Goal: Task Accomplishment & Management: Manage account settings

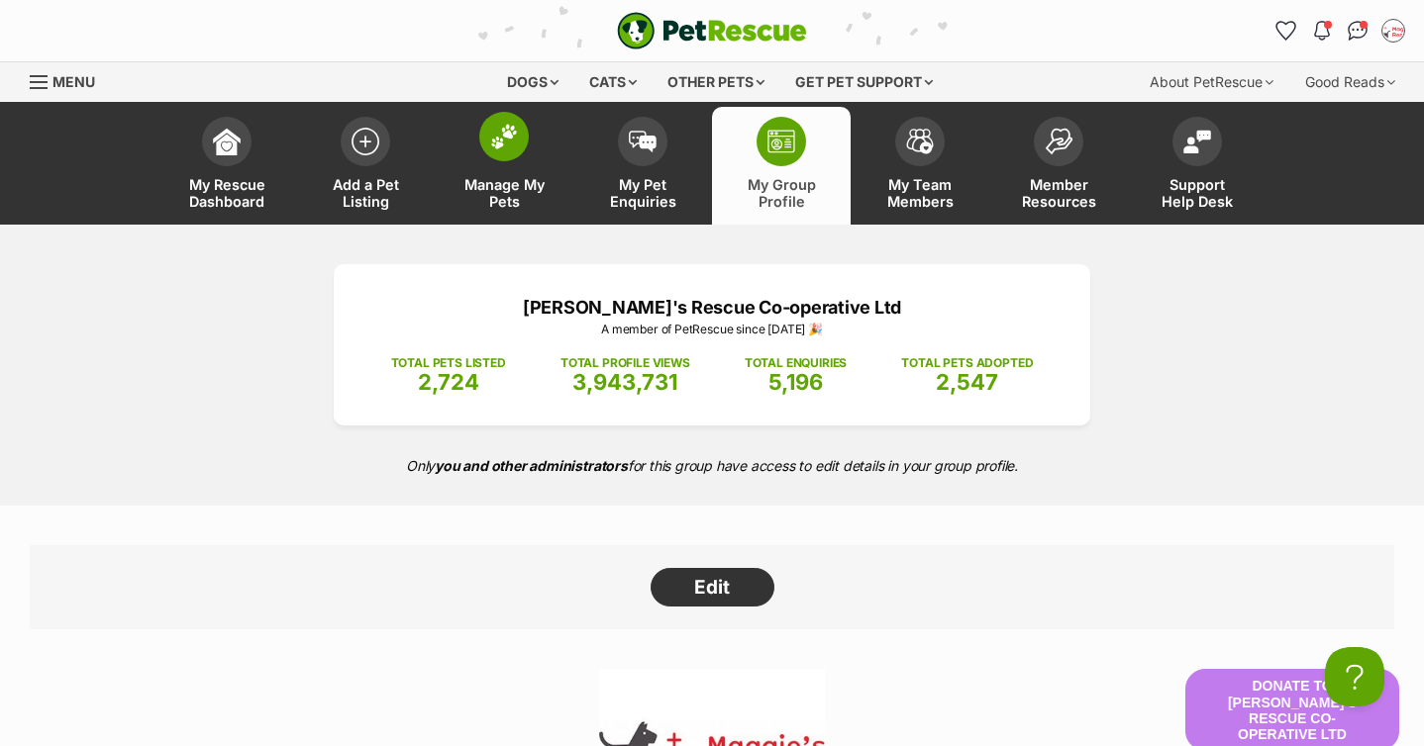
click at [528, 145] on link "Manage My Pets" at bounding box center [504, 166] width 139 height 118
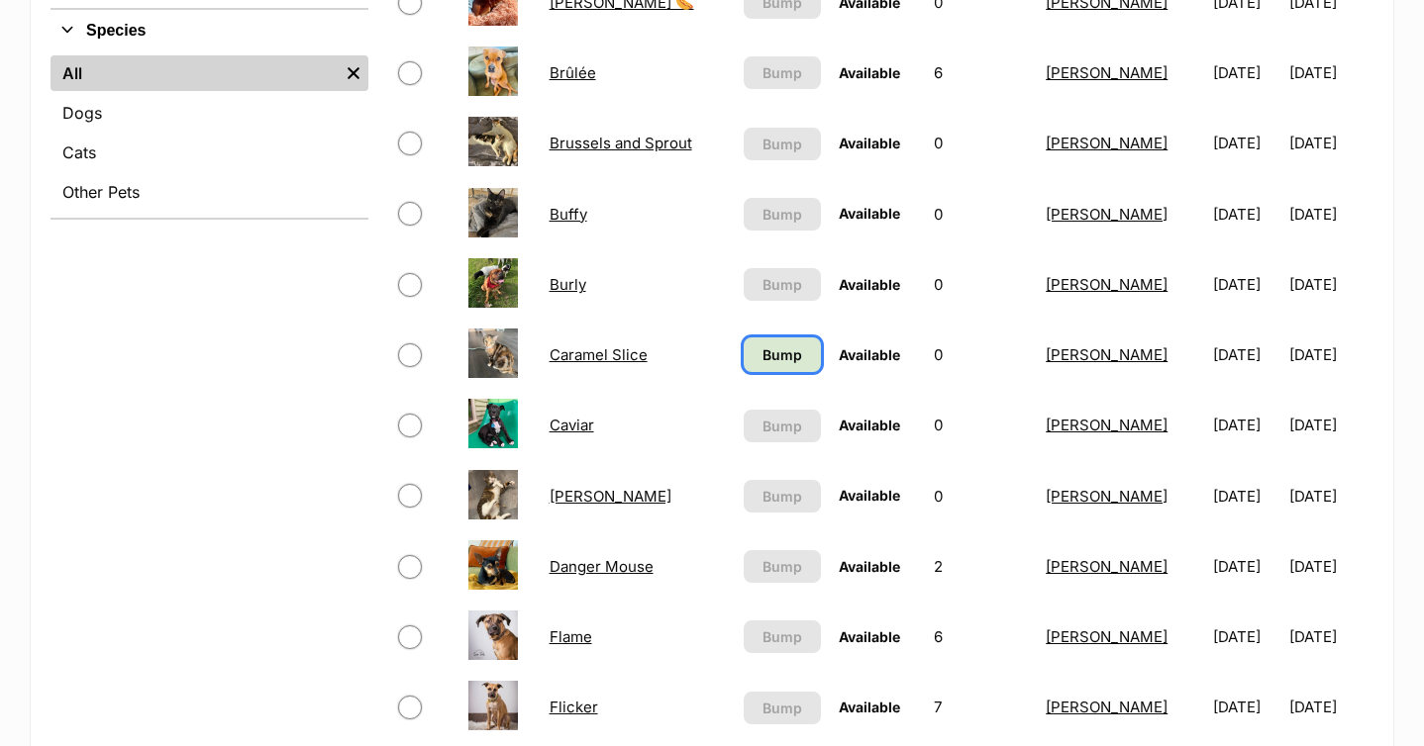
click at [772, 358] on span "Bump" at bounding box center [782, 355] width 40 height 21
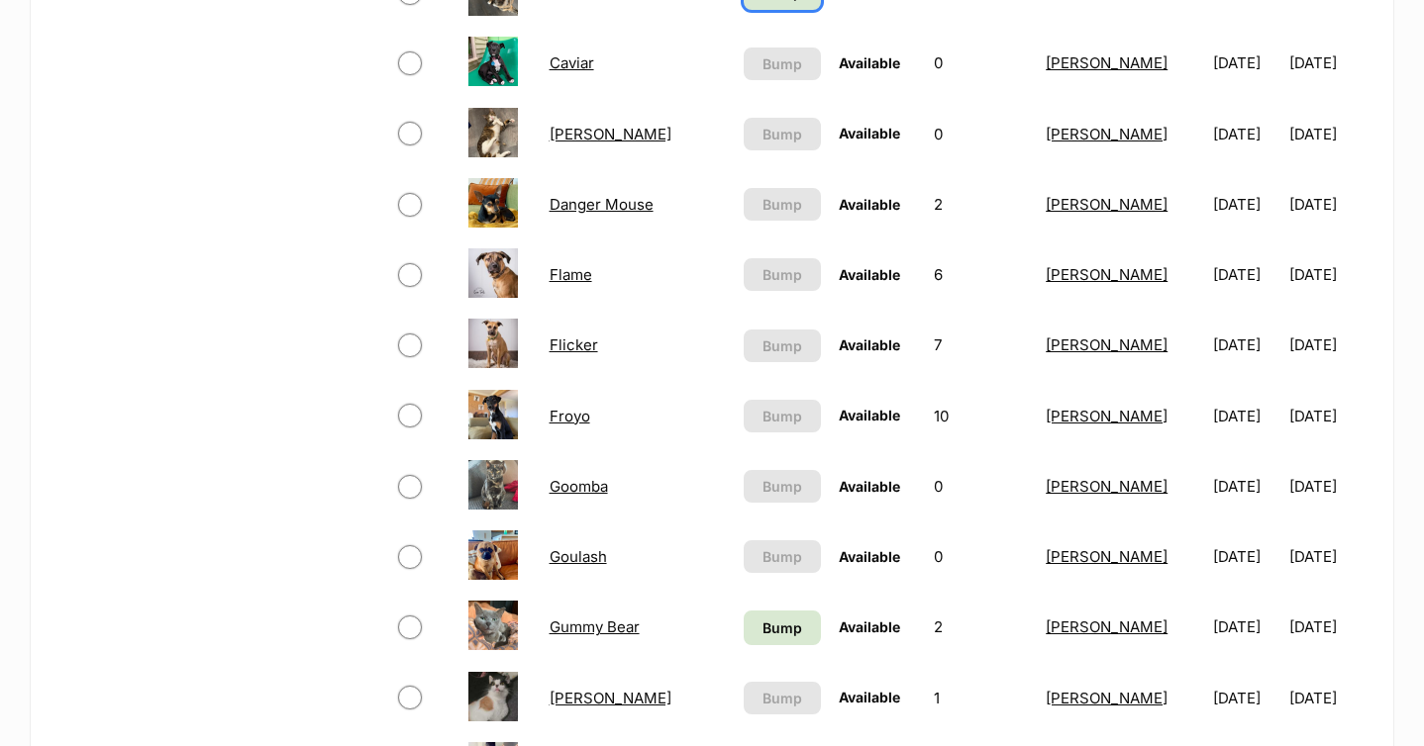
scroll to position [1306, 0]
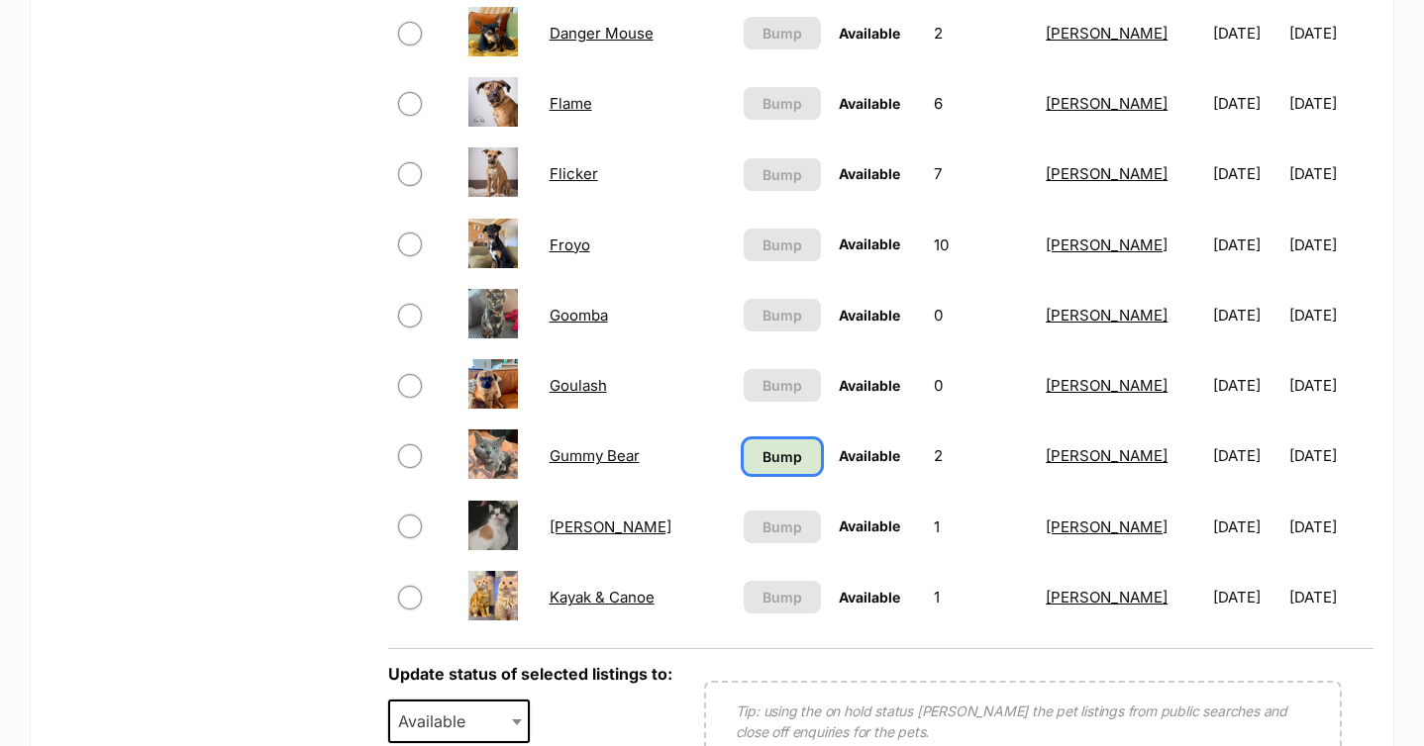
click at [772, 446] on span "Bump" at bounding box center [782, 456] width 40 height 21
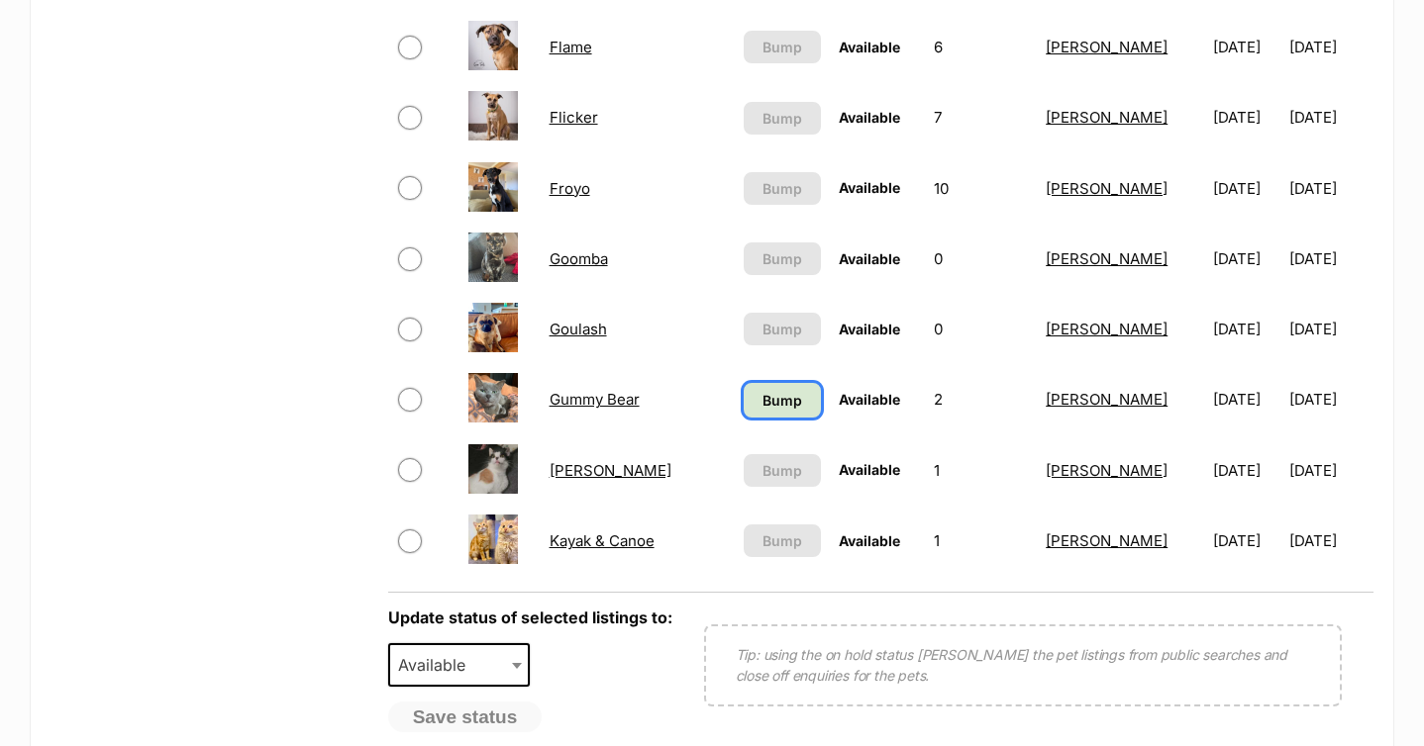
scroll to position [1367, 0]
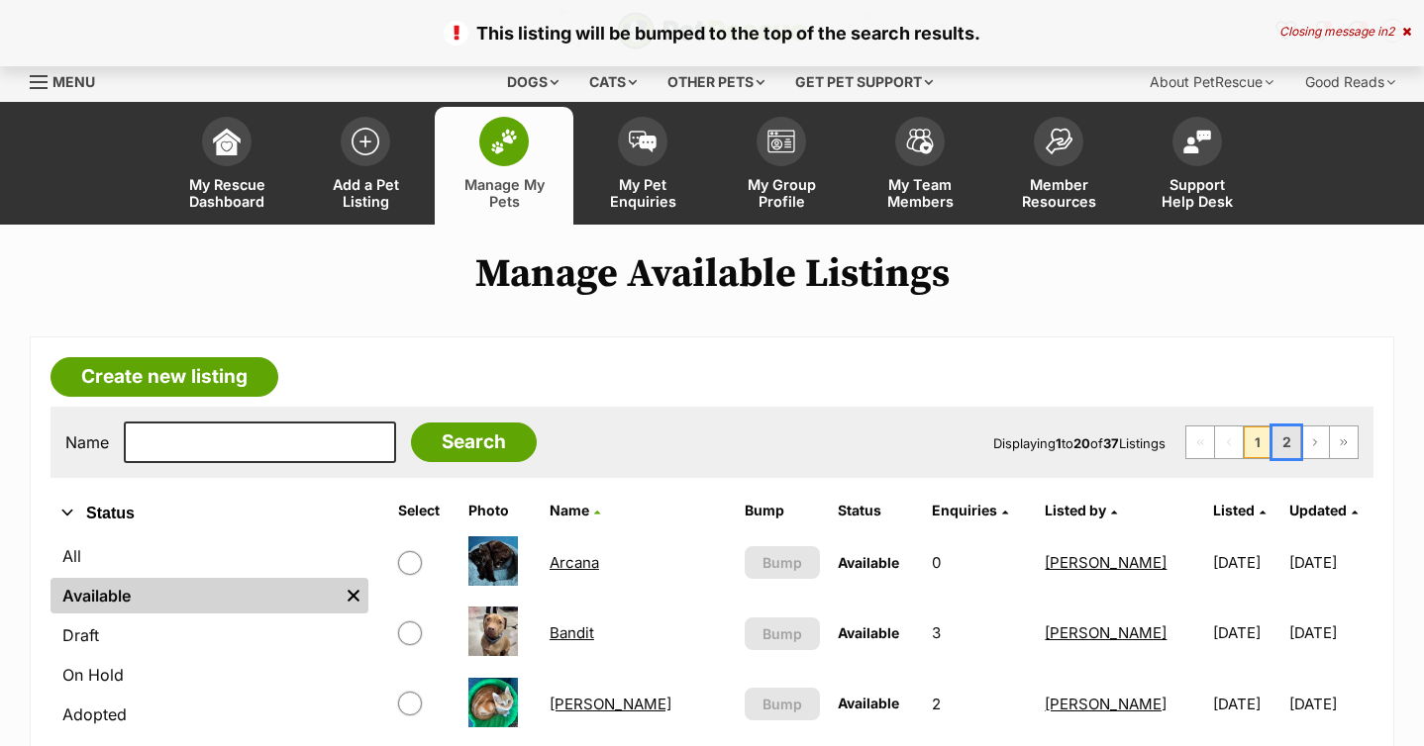
click at [1281, 439] on link "2" at bounding box center [1286, 443] width 28 height 32
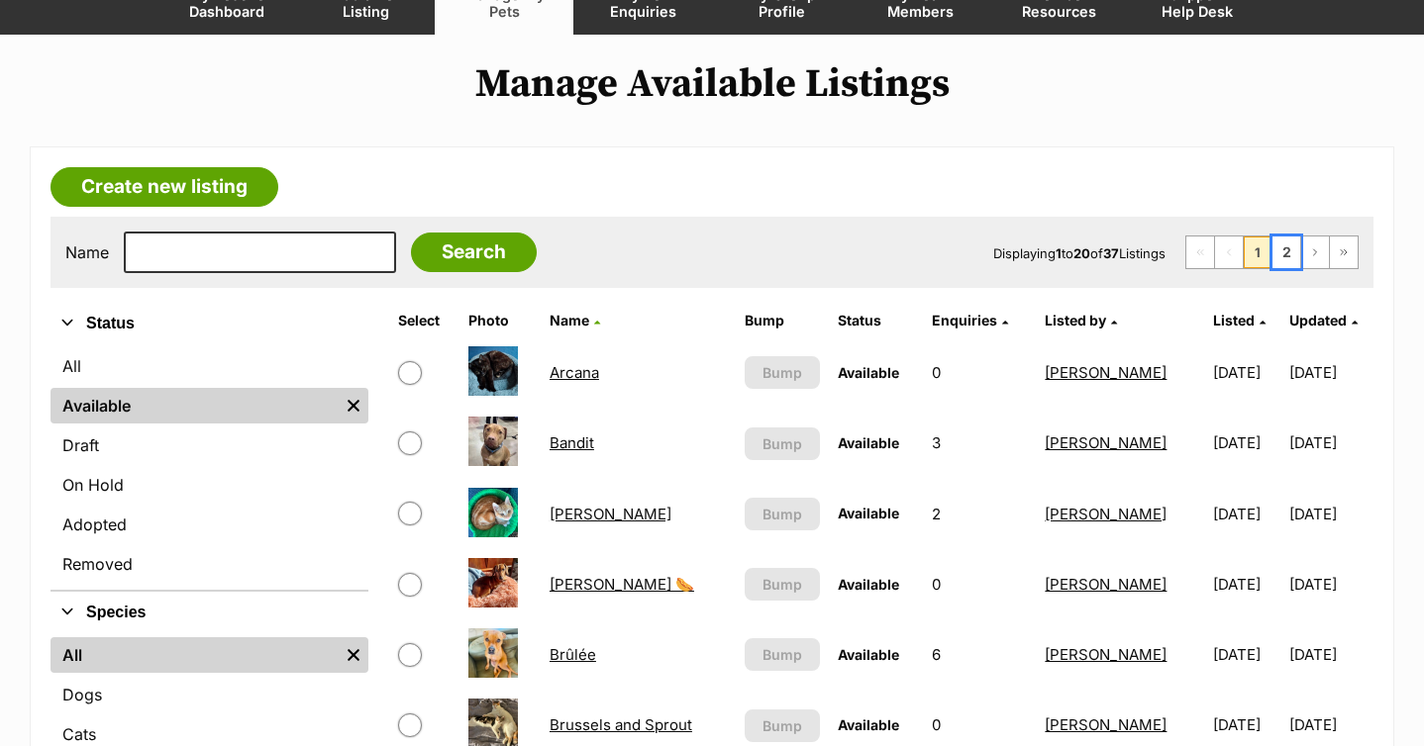
scroll to position [215, 0]
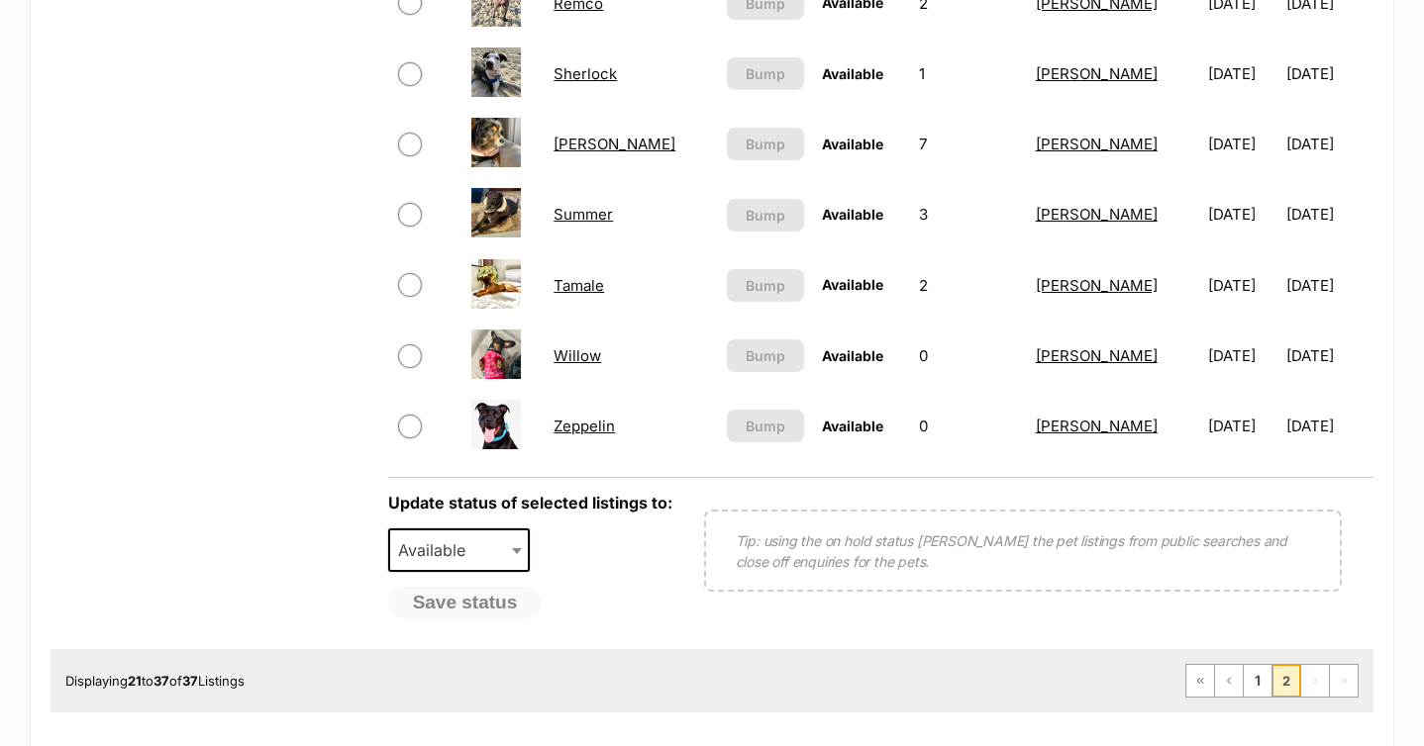
scroll to position [1266, 0]
